Goal: Information Seeking & Learning: Learn about a topic

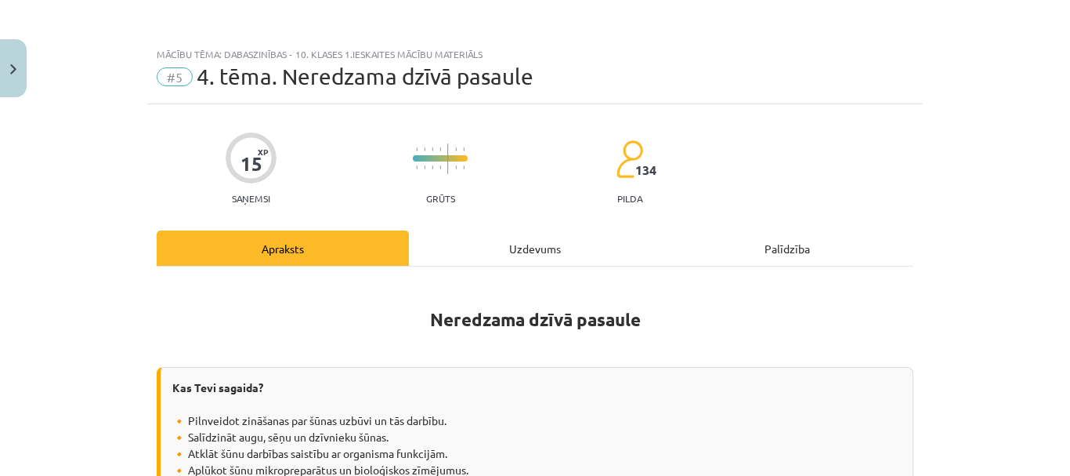
scroll to position [1295, 0]
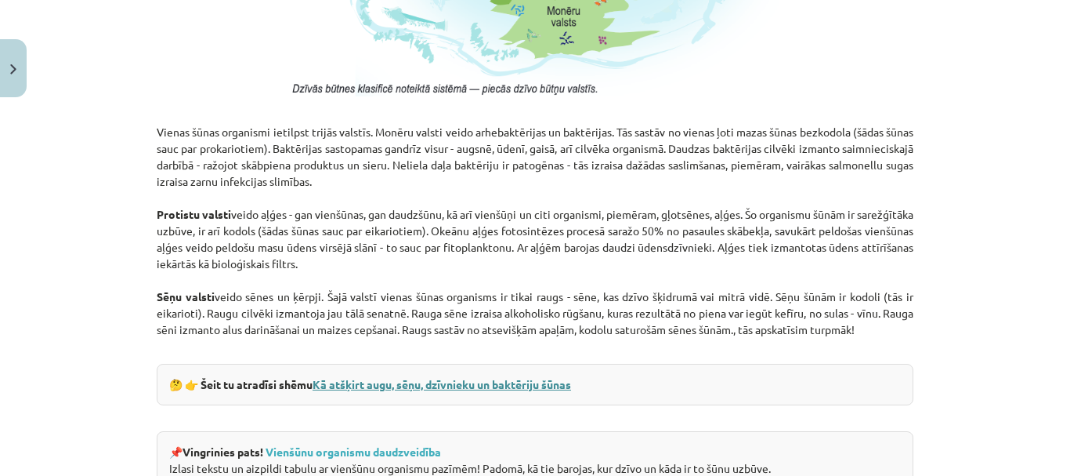
click at [405, 378] on link "Kā atšķirt augu, sēņu, dzīvnieku un baktēriju šūnas" at bounding box center [442, 384] width 259 height 14
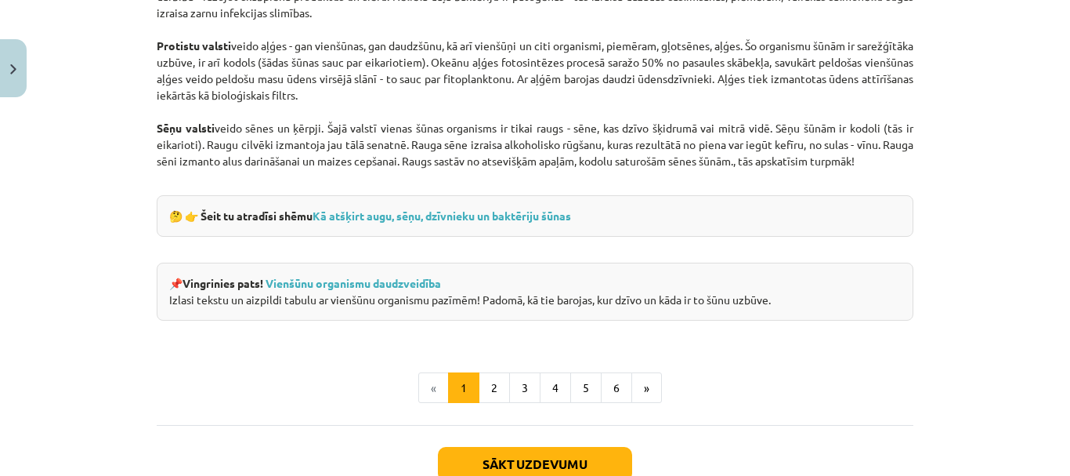
scroll to position [1471, 0]
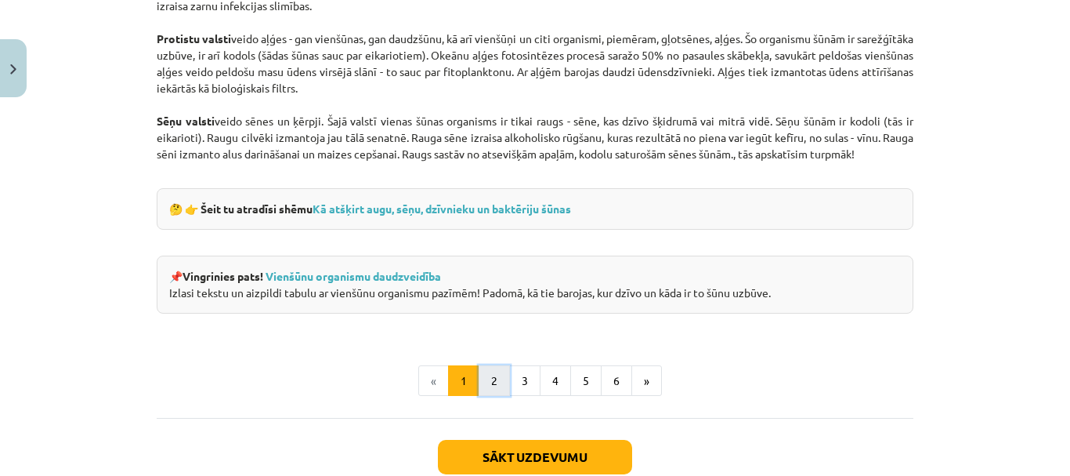
click at [479, 383] on button "2" at bounding box center [494, 380] width 31 height 31
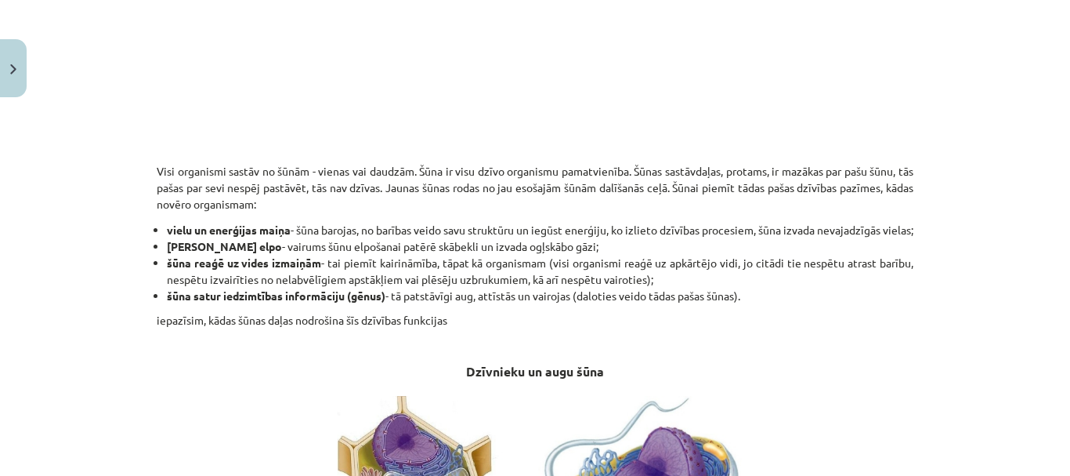
scroll to position [503, 0]
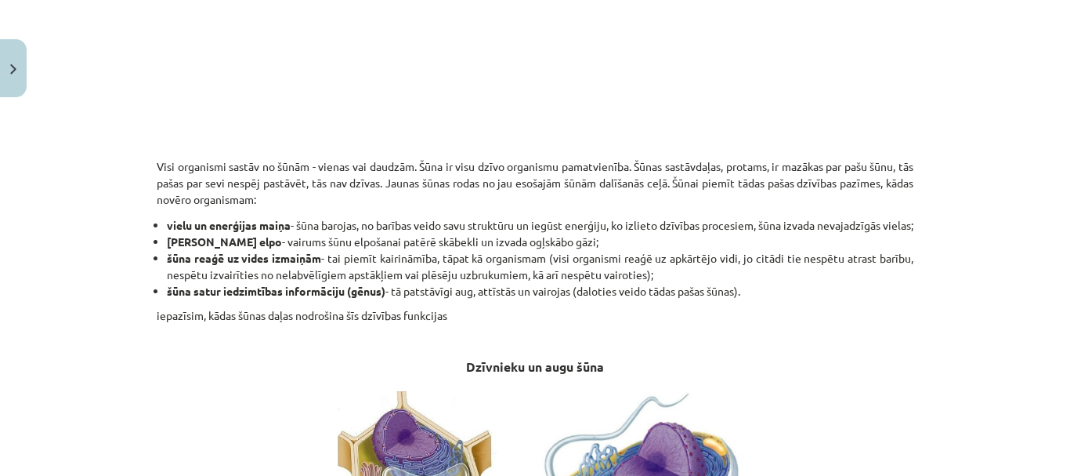
click at [1058, 114] on div "Mācību tēma: Dabaszinības - 10. klases 1.ieskaites mācību materiāls #5 4. tēma.…" at bounding box center [535, 238] width 1070 height 476
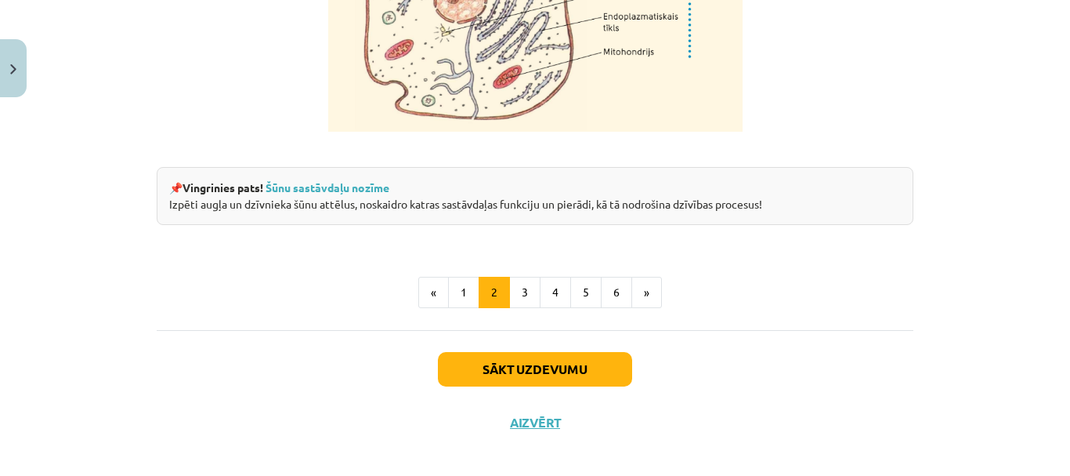
scroll to position [2064, 0]
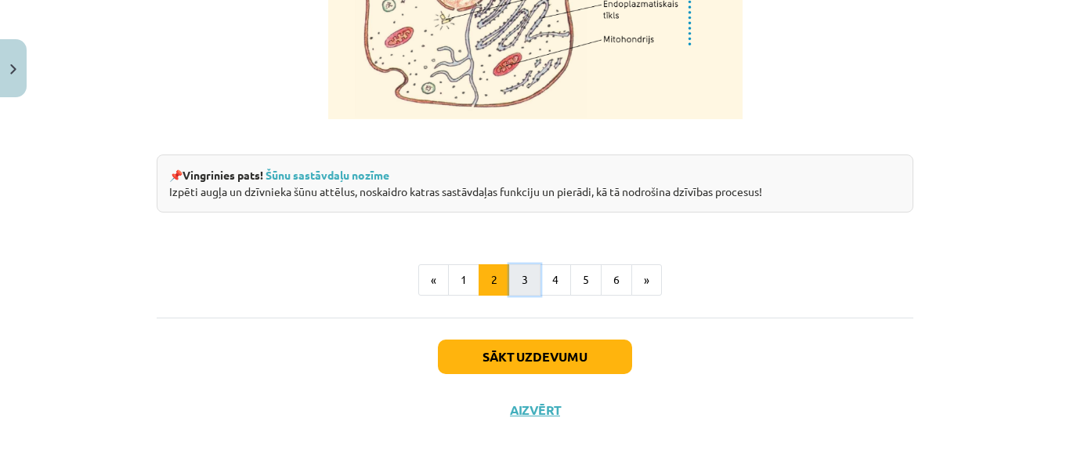
click at [519, 270] on button "3" at bounding box center [524, 279] width 31 height 31
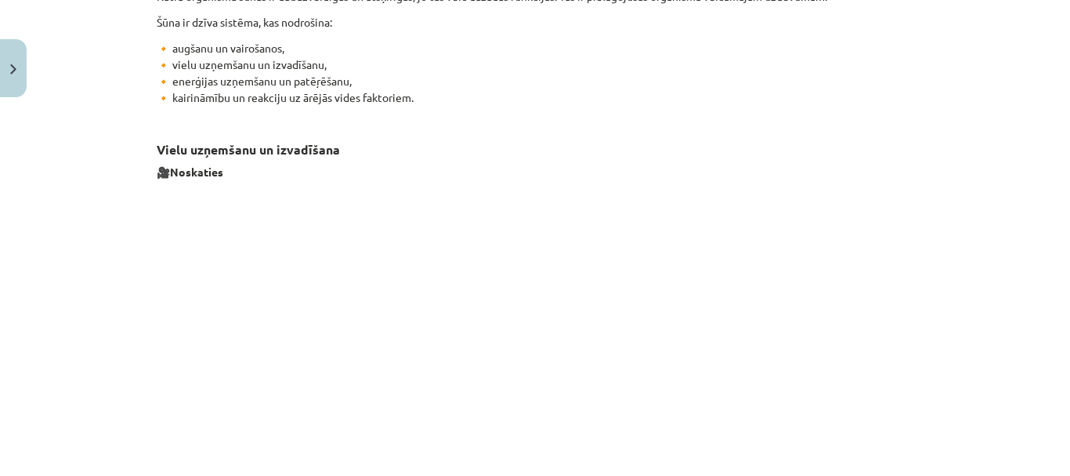
scroll to position [280, 0]
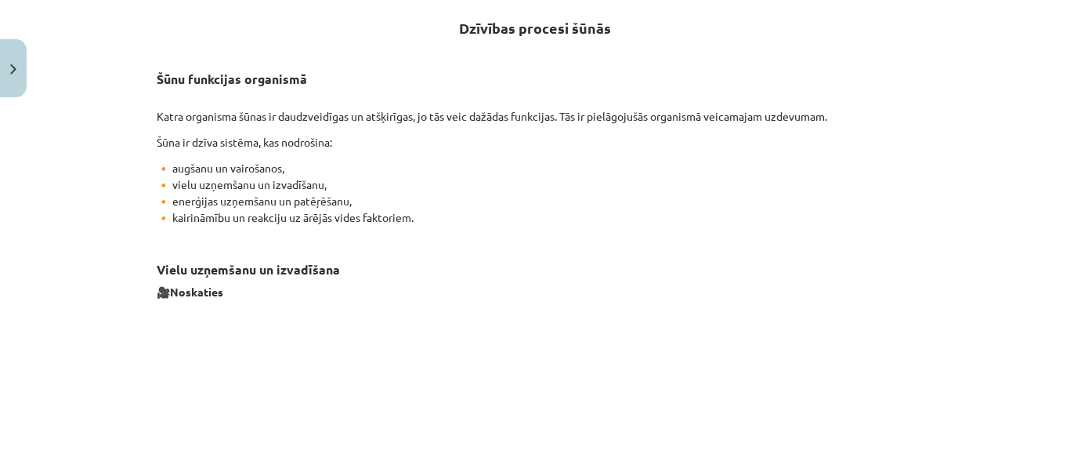
click at [519, 270] on h3 "Vielu uzņemšanu un izvadīšana" at bounding box center [535, 257] width 757 height 44
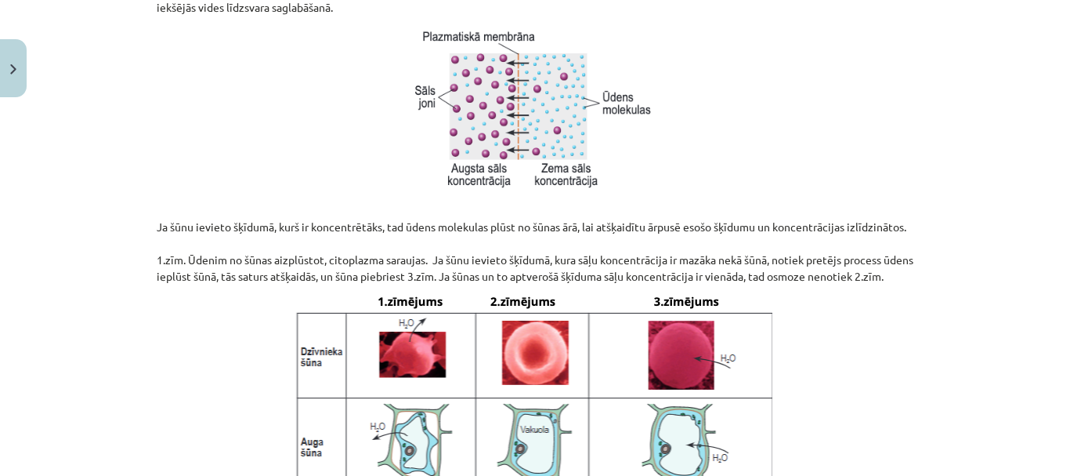
scroll to position [1040, 0]
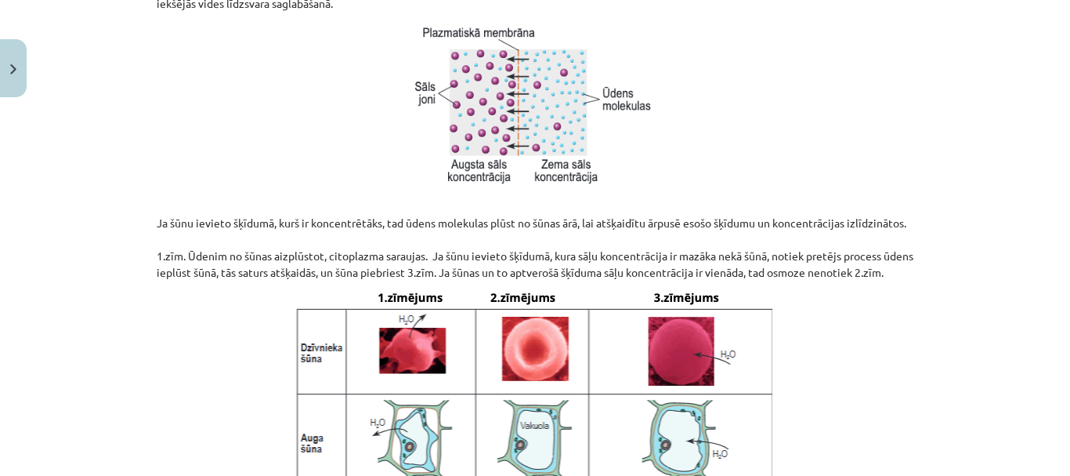
drag, startPoint x: 1034, startPoint y: 226, endPoint x: 1048, endPoint y: 221, distance: 15.1
click at [1036, 226] on div "Mācību tēma: Dabaszinības - 10. klases 1.ieskaites mācību materiāls #5 4. tēma.…" at bounding box center [535, 238] width 1070 height 476
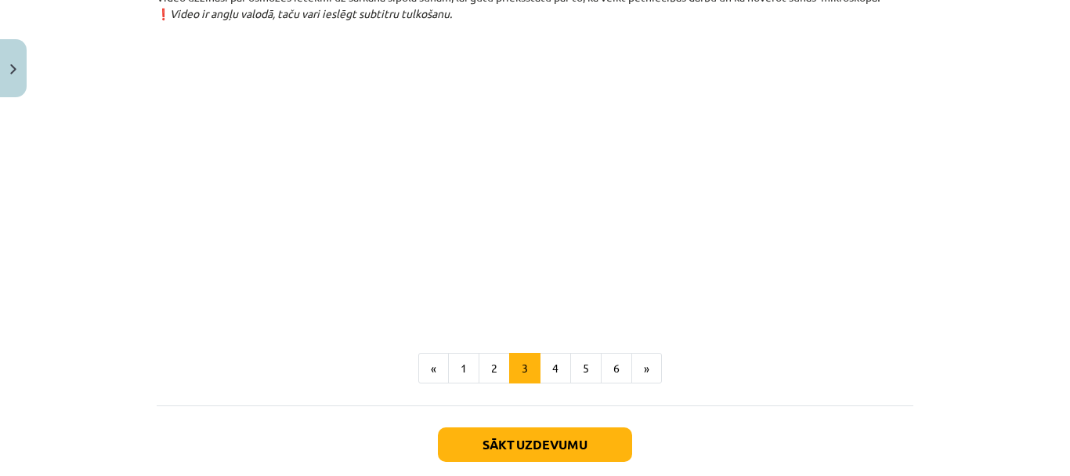
scroll to position [1835, 0]
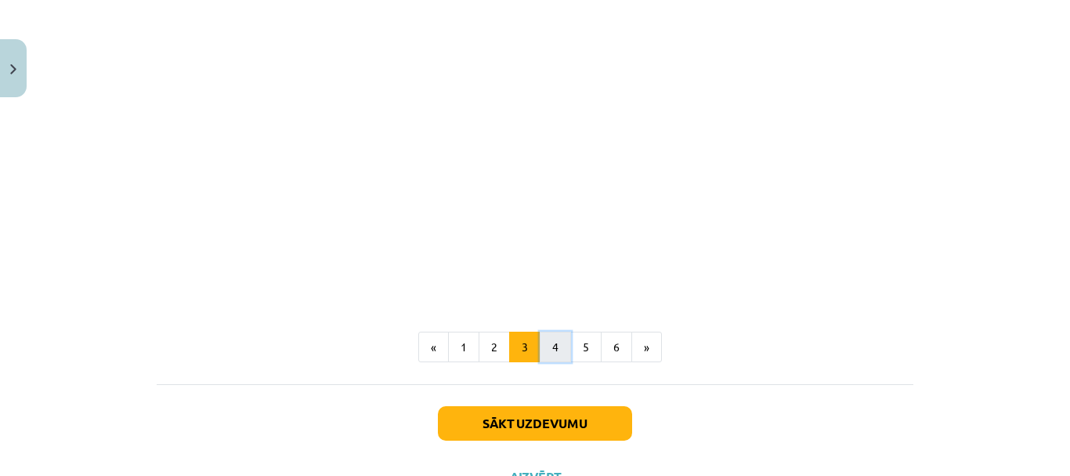
click at [556, 363] on button "4" at bounding box center [555, 346] width 31 height 31
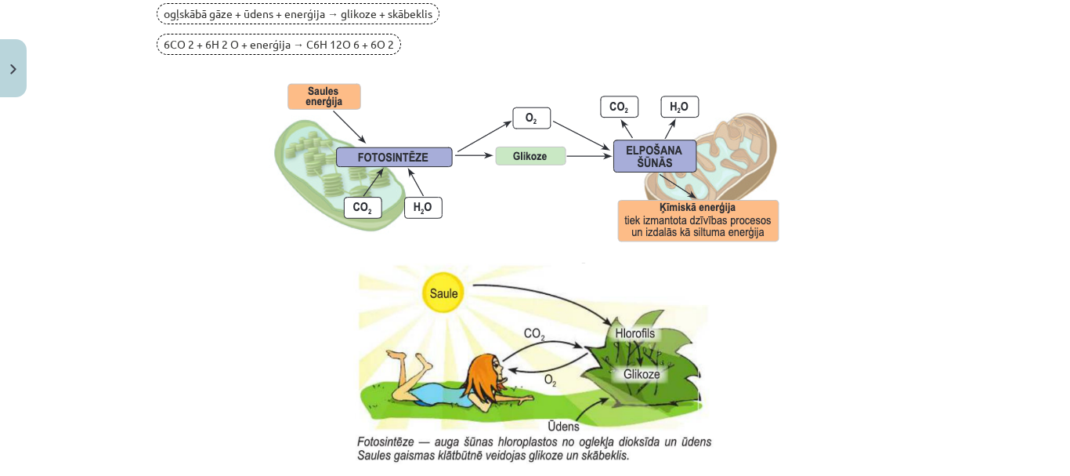
scroll to position [1680, 0]
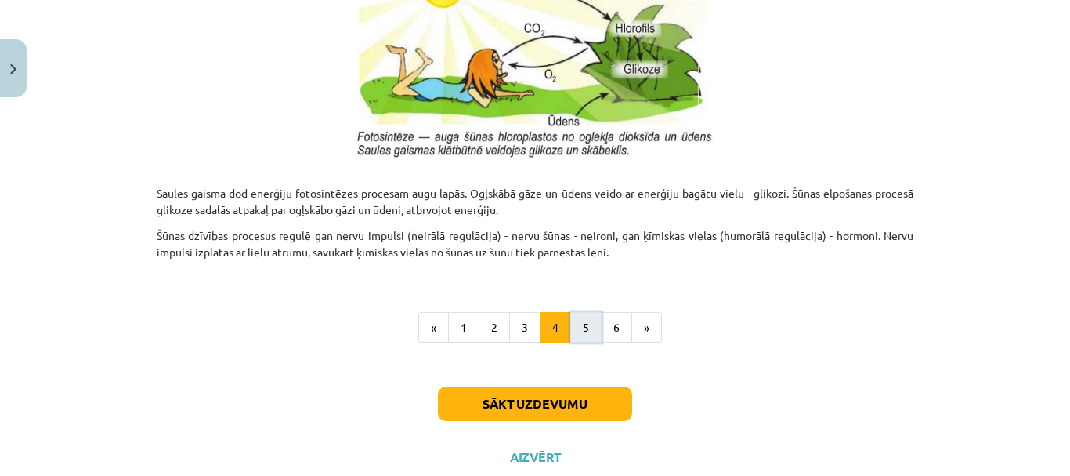
click at [587, 324] on button "5" at bounding box center [585, 327] width 31 height 31
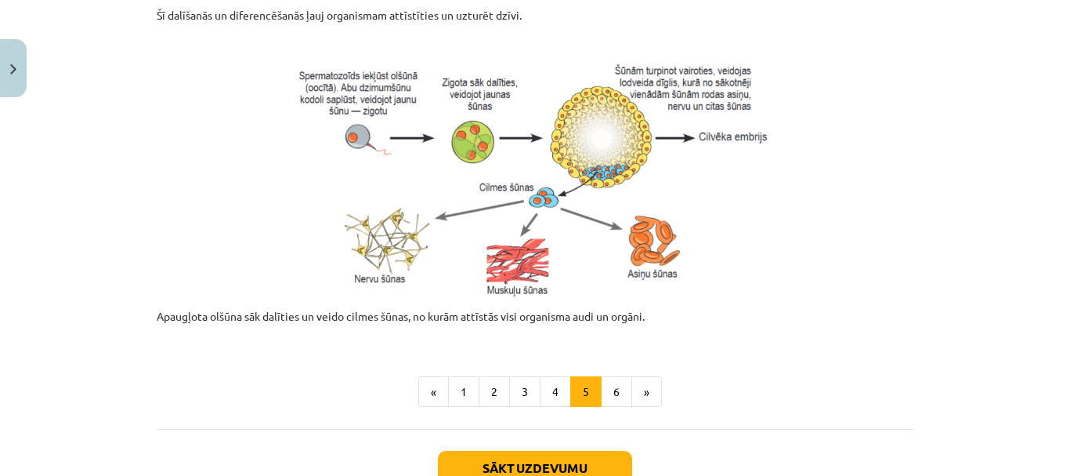
scroll to position [714, 0]
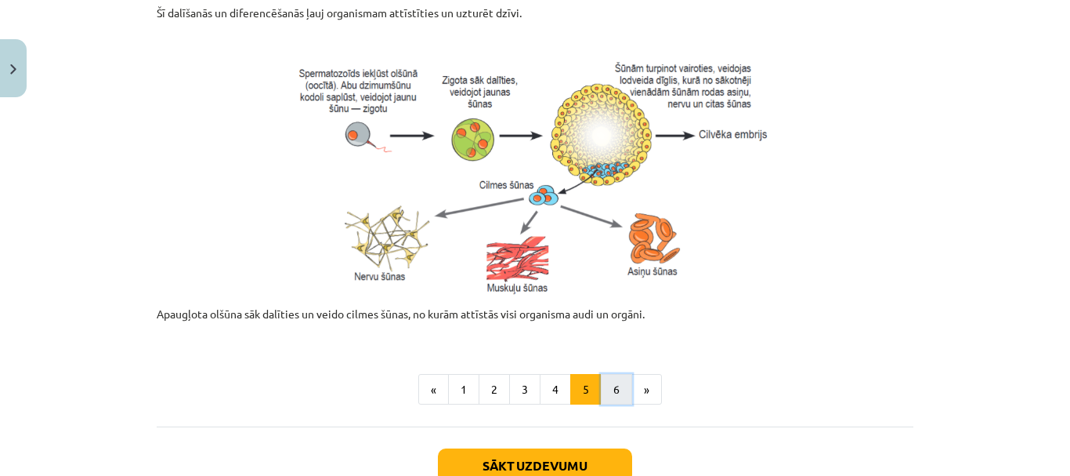
click at [602, 396] on button "6" at bounding box center [616, 389] width 31 height 31
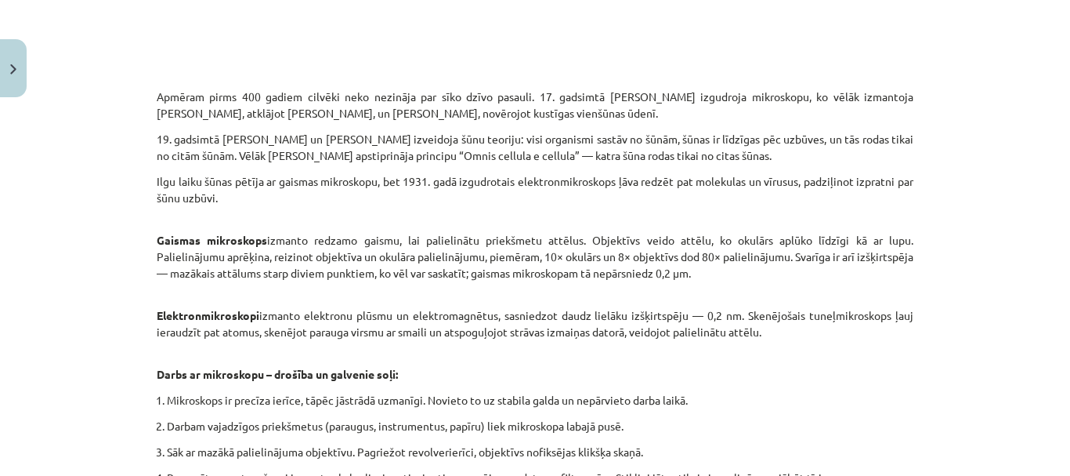
scroll to position [575, 0]
